Goal: Transaction & Acquisition: Purchase product/service

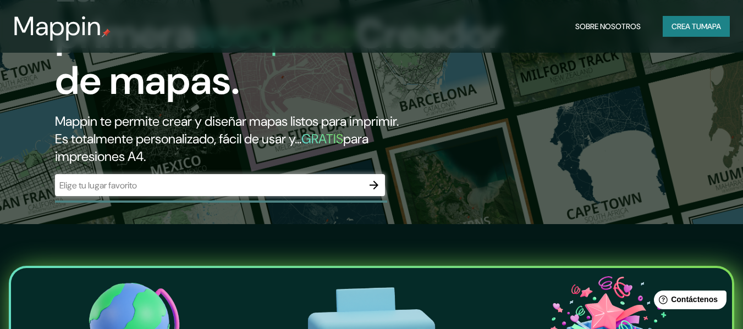
click at [268, 160] on h2 "Mappin te permite crear y diseñar mapas listos para imprimir. Es totalmente per…" at bounding box center [241, 139] width 372 height 53
click at [311, 184] on input "text" at bounding box center [209, 185] width 308 height 13
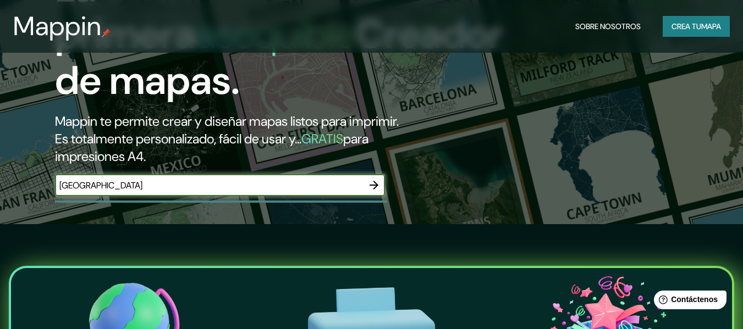
type input "[GEOGRAPHIC_DATA]"
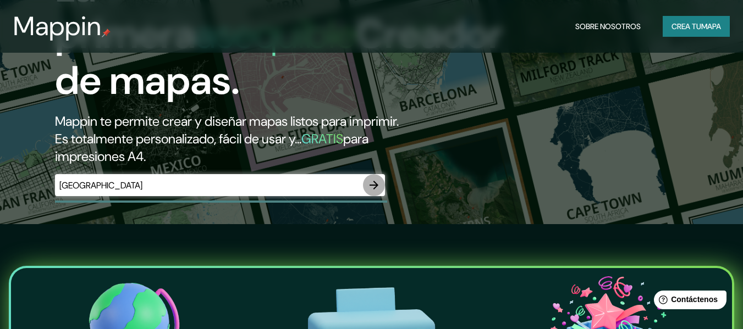
click at [373, 187] on icon "button" at bounding box center [373, 185] width 13 height 13
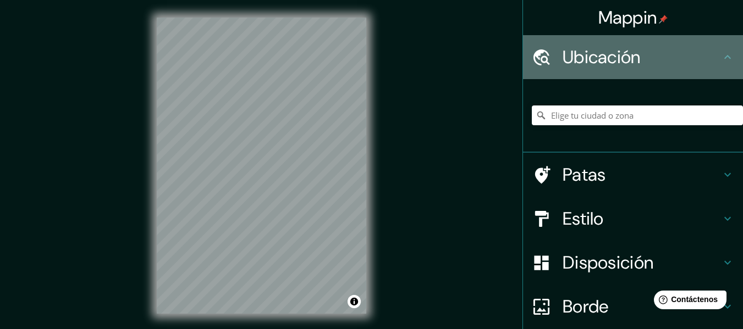
click at [643, 56] on h4 "Ubicación" at bounding box center [641, 57] width 158 height 22
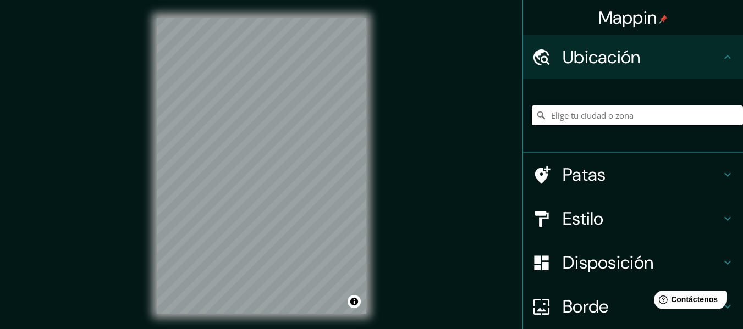
click at [630, 120] on input "Elige tu ciudad o zona" at bounding box center [637, 116] width 211 height 20
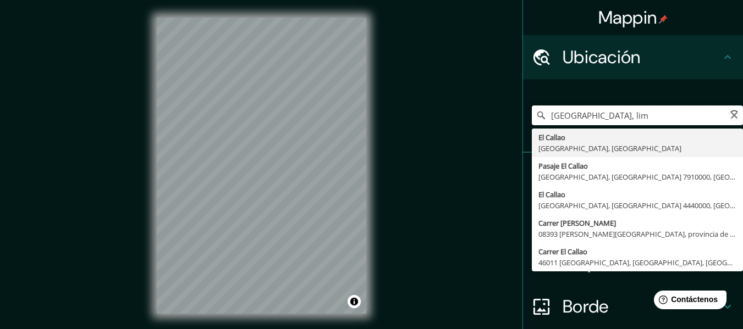
type input "[GEOGRAPHIC_DATA], [GEOGRAPHIC_DATA]"
drag, startPoint x: 661, startPoint y: 117, endPoint x: 539, endPoint y: 117, distance: 122.0
click at [539, 117] on input "[GEOGRAPHIC_DATA], [GEOGRAPHIC_DATA]" at bounding box center [637, 116] width 211 height 20
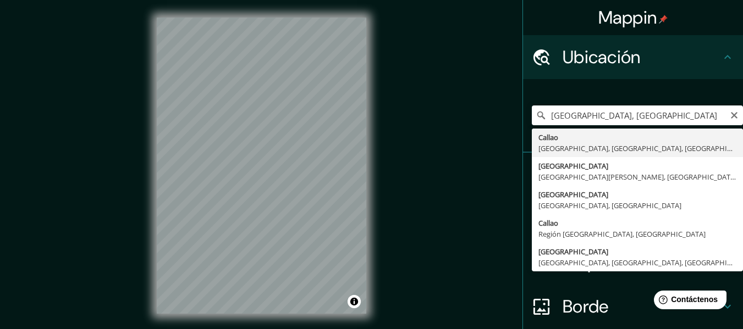
type input "[GEOGRAPHIC_DATA], [GEOGRAPHIC_DATA], [GEOGRAPHIC_DATA], [GEOGRAPHIC_DATA]"
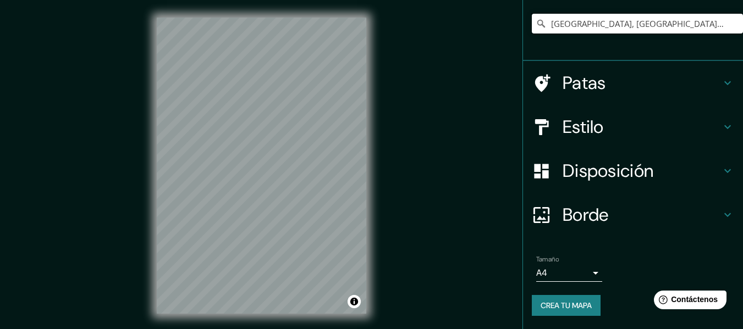
scroll to position [20, 0]
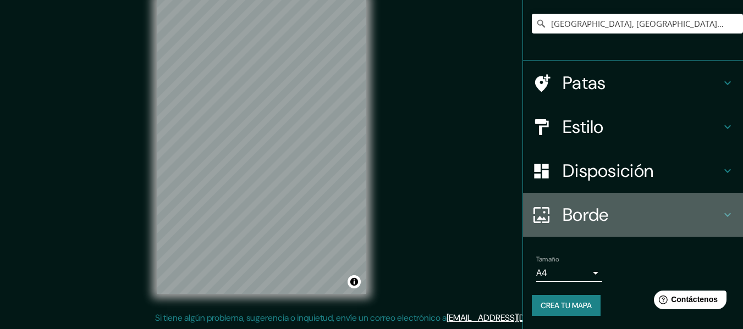
click at [640, 212] on h4 "Borde" at bounding box center [641, 215] width 158 height 22
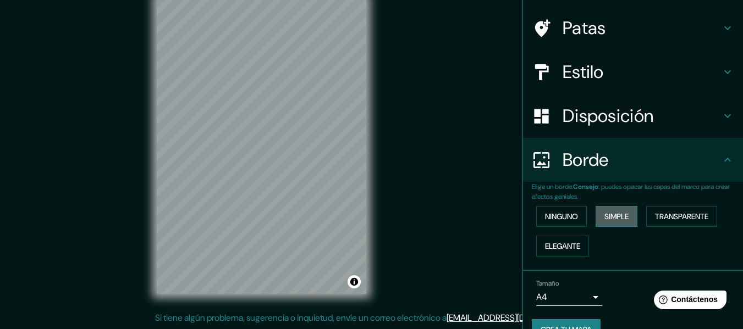
click at [627, 214] on button "Simple" at bounding box center [616, 216] width 42 height 21
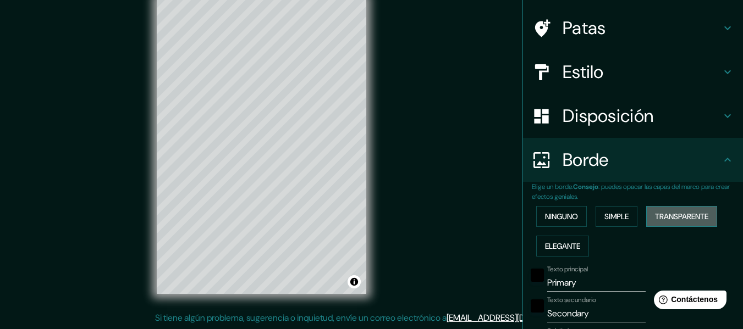
click at [671, 214] on font "Transparente" at bounding box center [681, 217] width 53 height 10
click at [544, 237] on button "Elegante" at bounding box center [562, 246] width 53 height 21
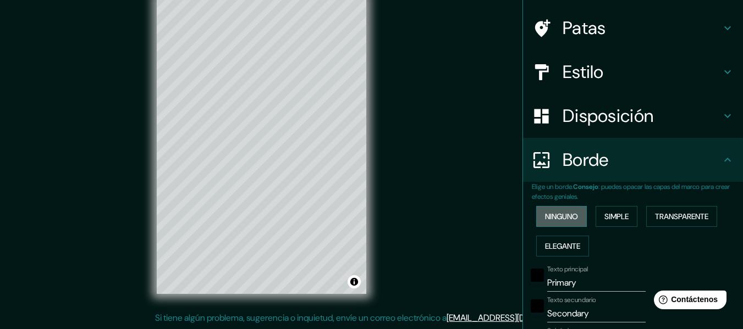
click at [550, 218] on font "Ninguno" at bounding box center [561, 217] width 33 height 10
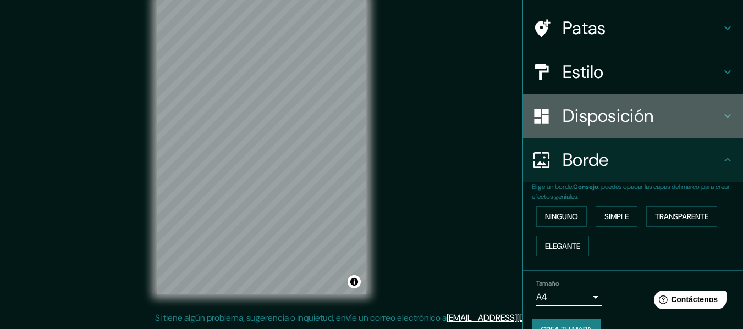
click at [682, 114] on h4 "Disposición" at bounding box center [641, 116] width 158 height 22
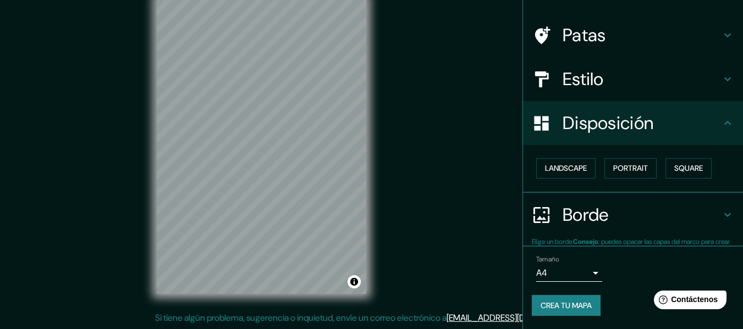
scroll to position [67, 0]
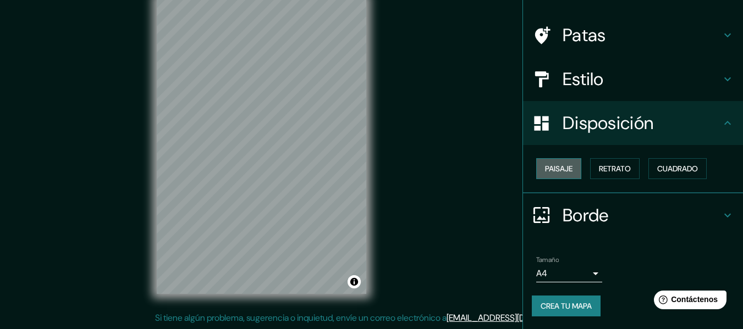
click at [563, 173] on font "Paisaje" at bounding box center [558, 169] width 27 height 10
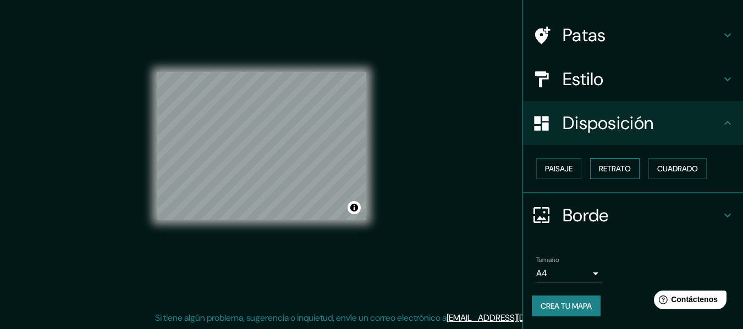
click at [614, 172] on font "Retrato" at bounding box center [615, 169] width 32 height 10
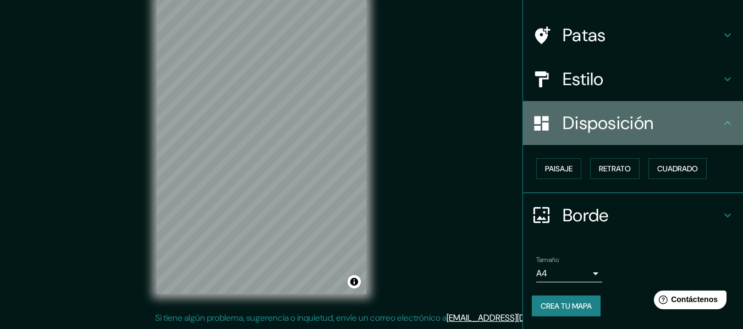
click at [658, 123] on h4 "Disposición" at bounding box center [641, 123] width 158 height 22
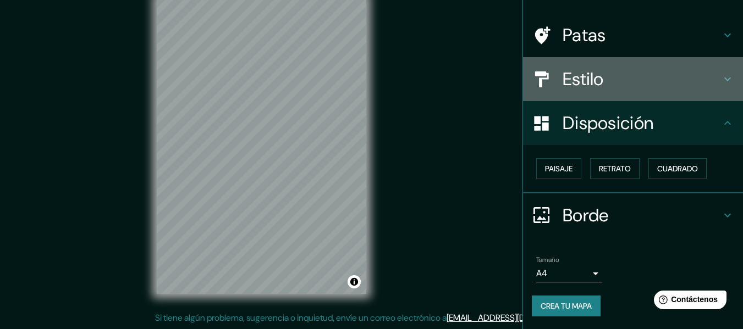
click at [639, 77] on h4 "Estilo" at bounding box center [641, 79] width 158 height 22
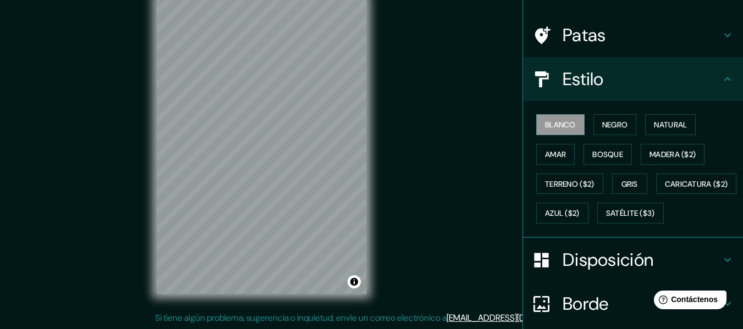
scroll to position [24, 0]
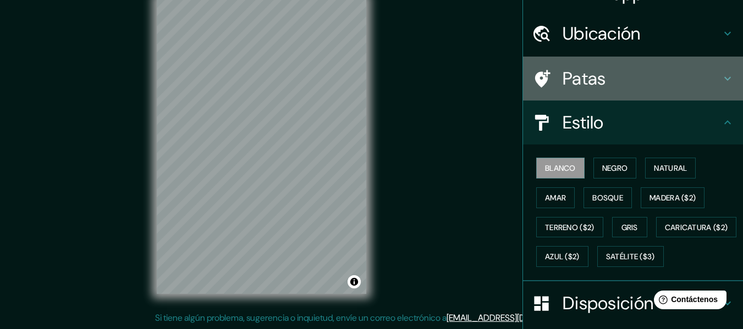
click at [630, 80] on h4 "Patas" at bounding box center [641, 79] width 158 height 22
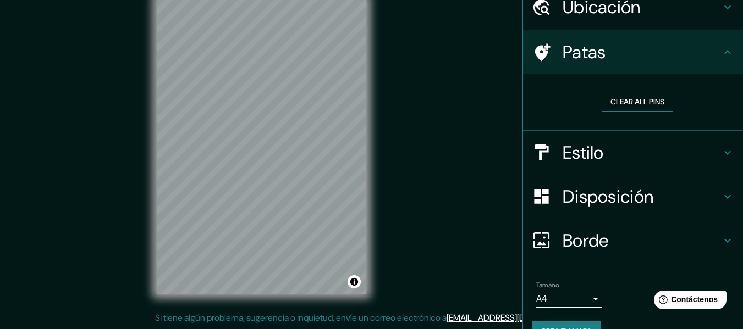
scroll to position [51, 0]
click at [645, 101] on button "Clear all pins" at bounding box center [636, 101] width 71 height 20
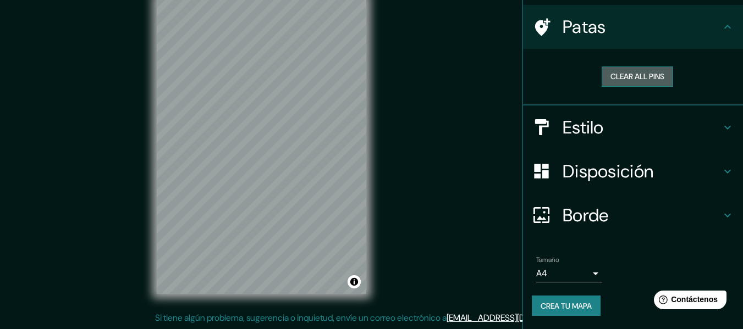
click at [642, 76] on button "Clear all pins" at bounding box center [636, 77] width 71 height 20
